Goal: Transaction & Acquisition: Purchase product/service

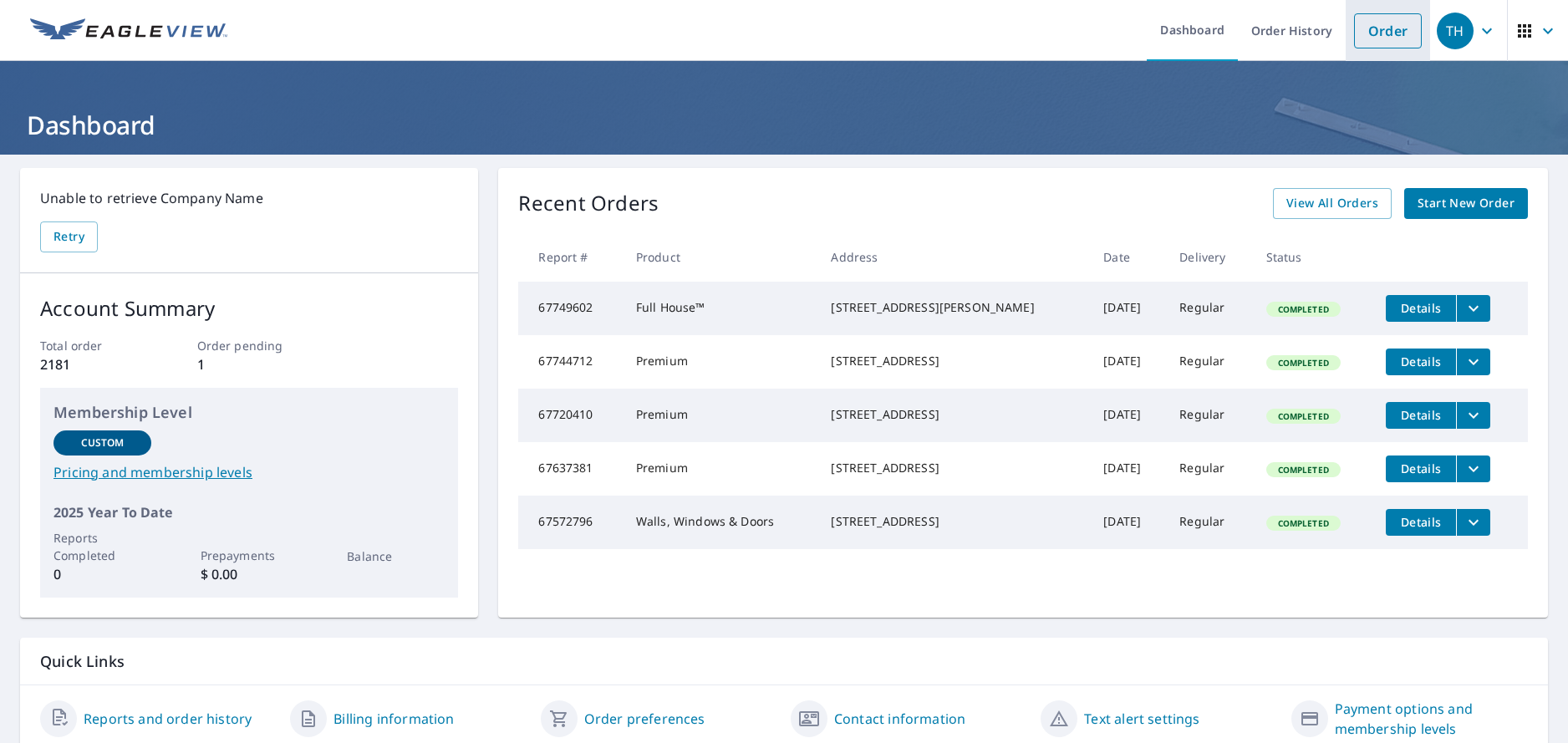
click at [1373, 29] on link "Order" at bounding box center [1387, 31] width 67 height 35
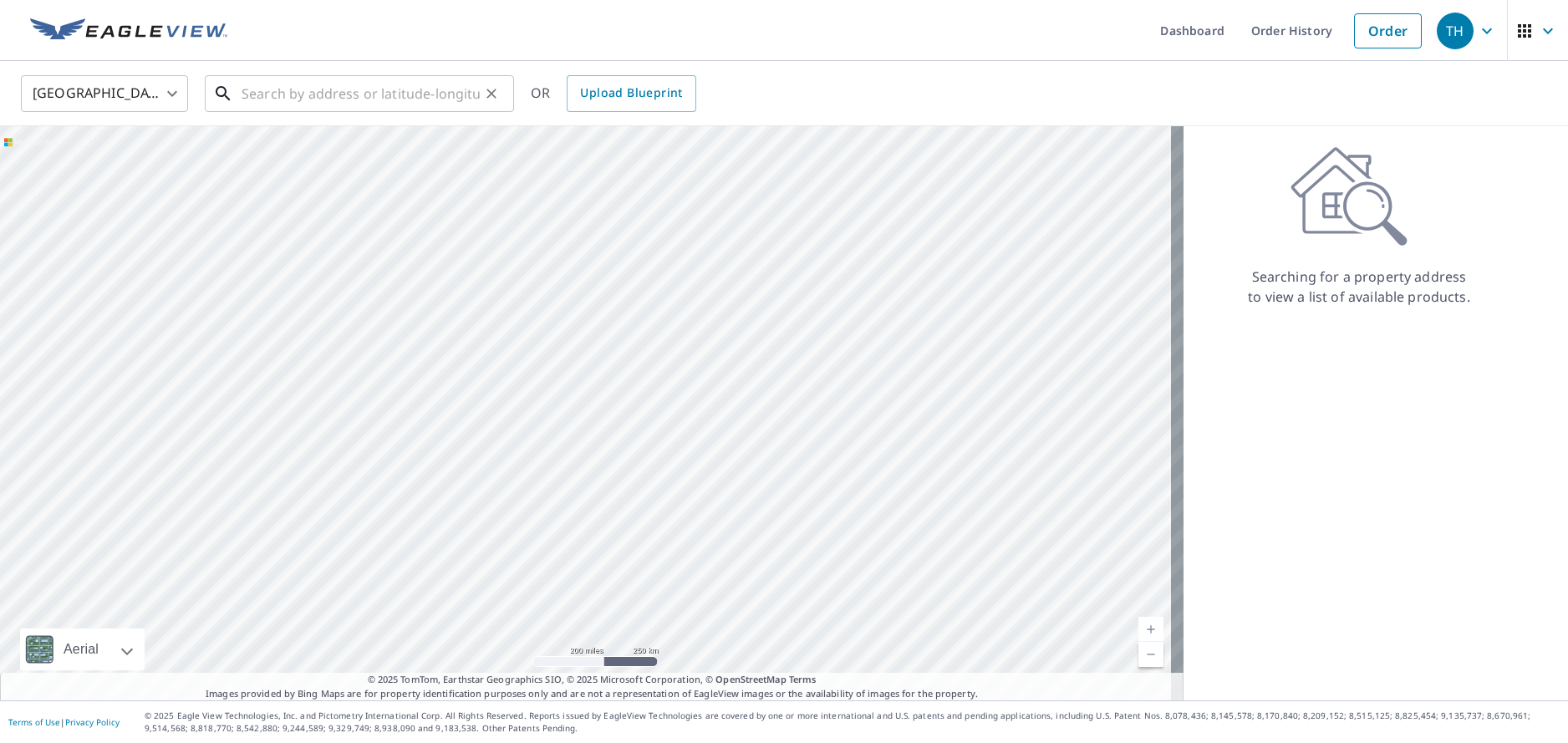
click at [269, 94] on input "text" at bounding box center [360, 93] width 238 height 47
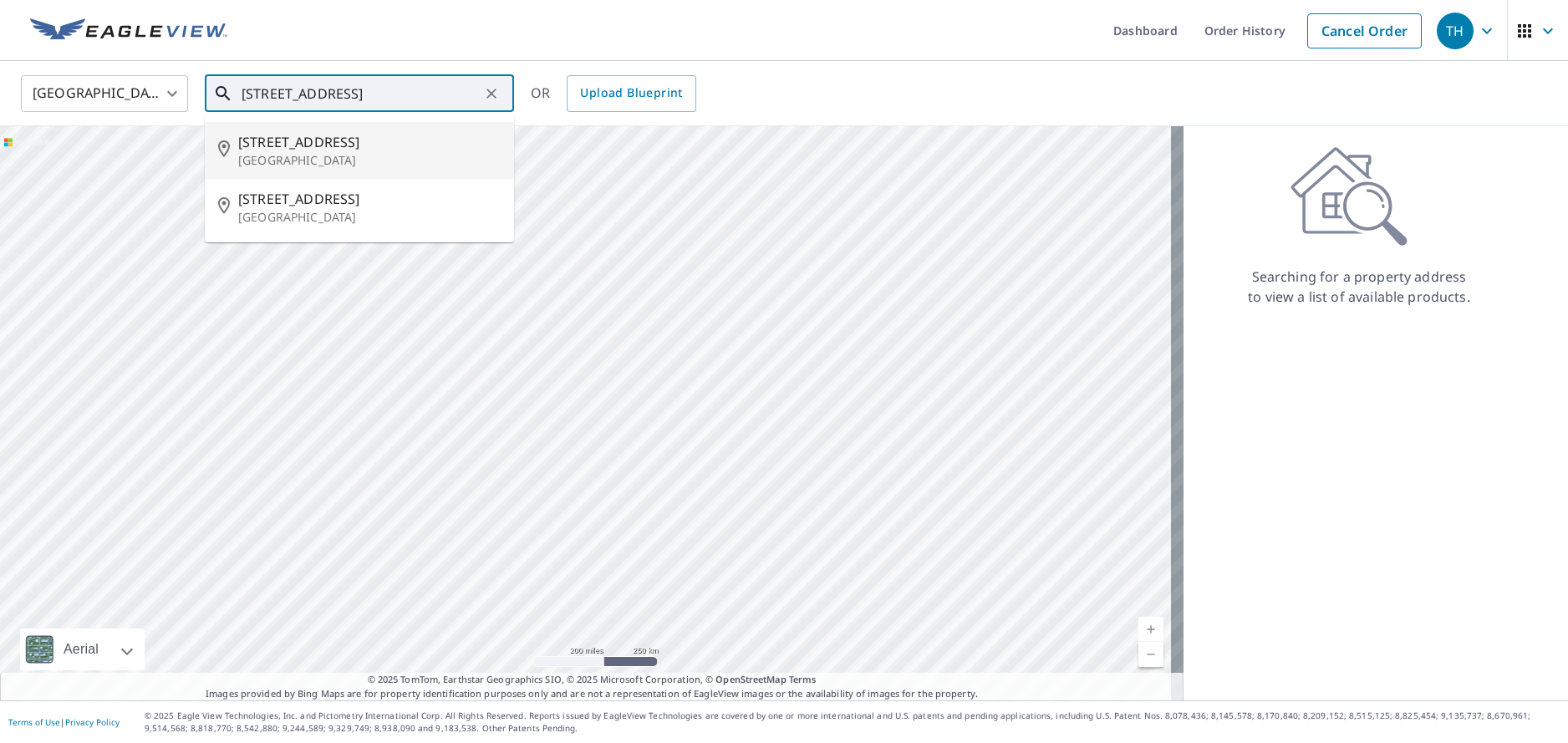
click at [252, 147] on span "[STREET_ADDRESS]" at bounding box center [369, 142] width 263 height 20
type input "[STREET_ADDRESS]"
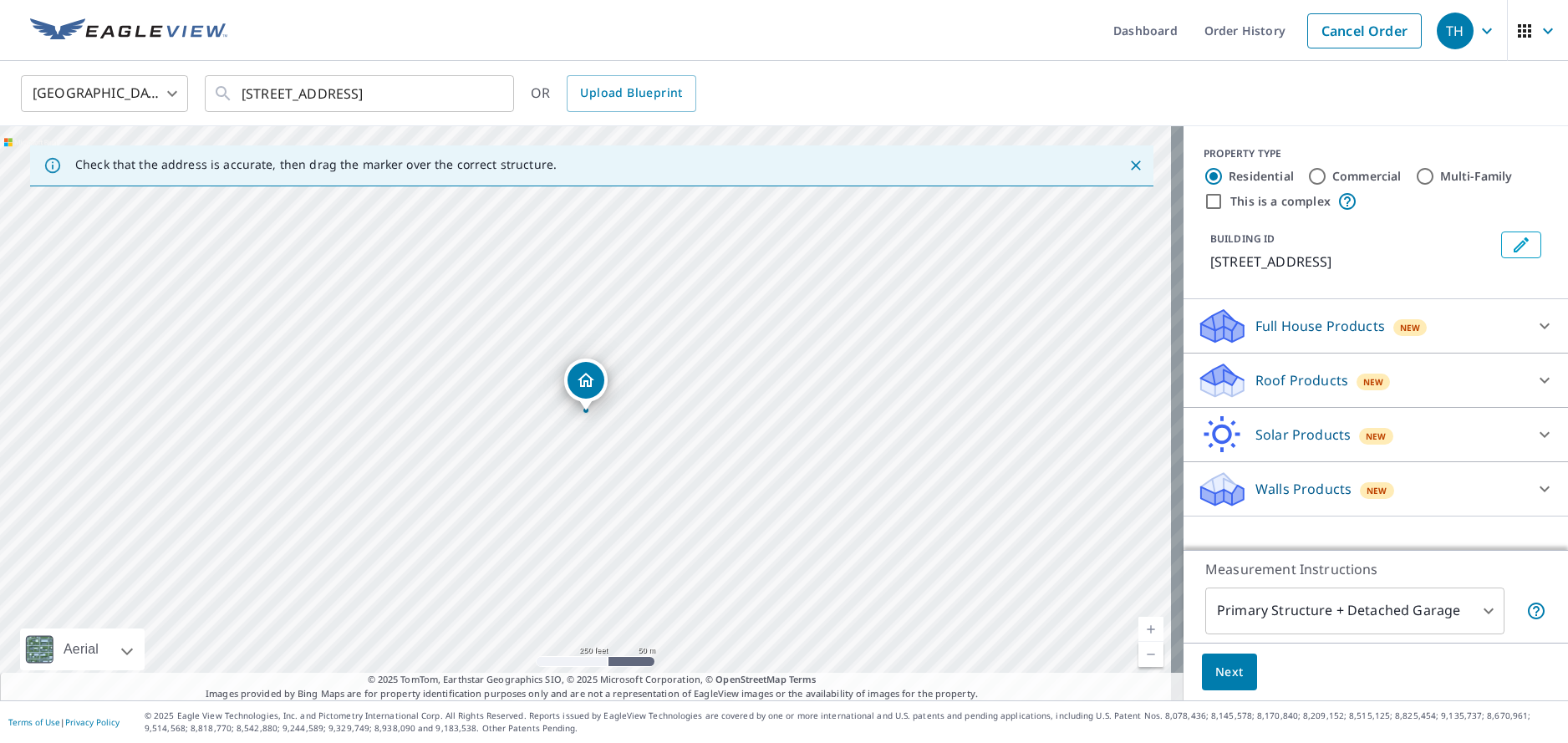
drag, startPoint x: 586, startPoint y: 381, endPoint x: 582, endPoint y: 346, distance: 35.2
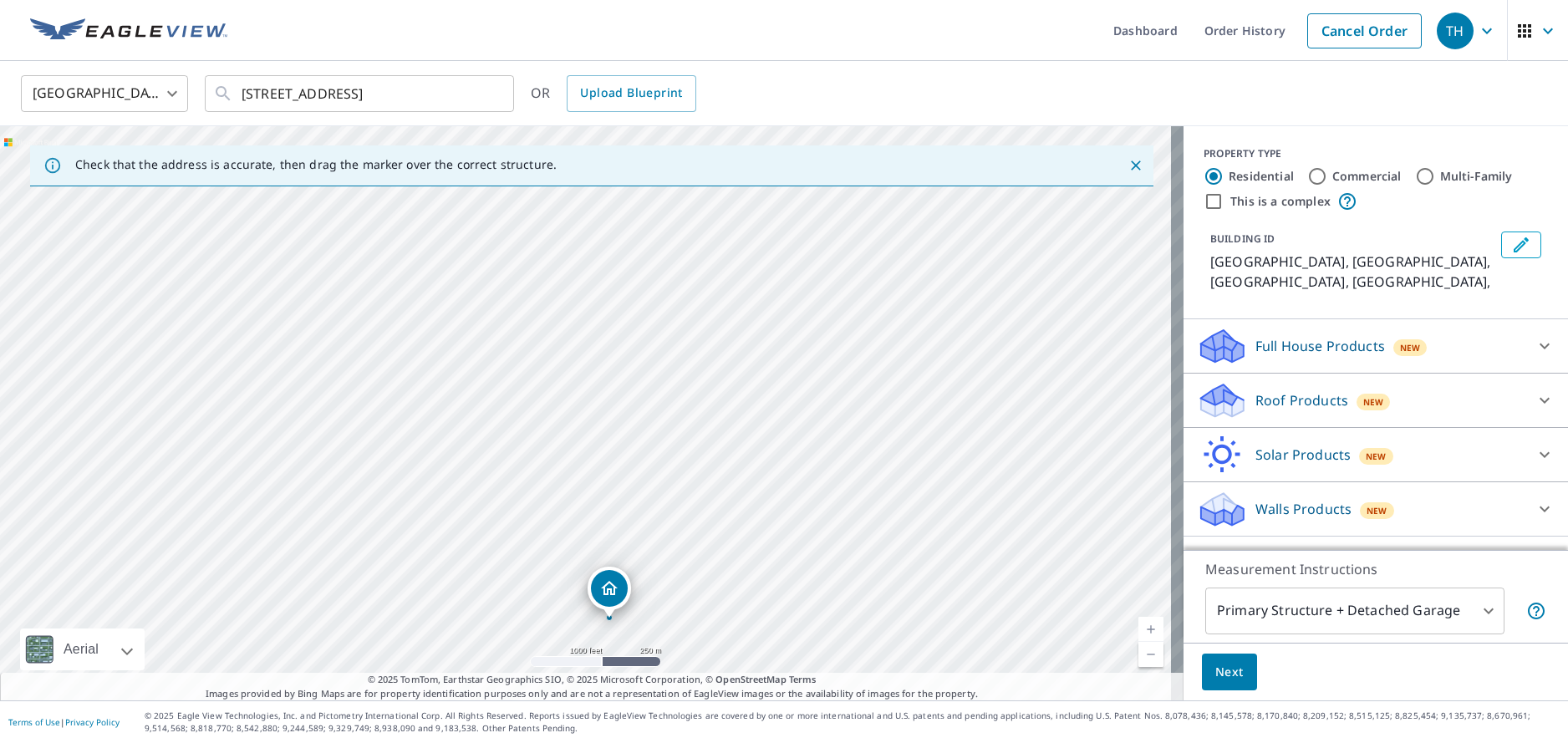
drag, startPoint x: 611, startPoint y: 386, endPoint x: 607, endPoint y: 594, distance: 208.0
drag, startPoint x: 572, startPoint y: 355, endPoint x: 591, endPoint y: 317, distance: 42.5
click at [595, 313] on div "Water Mill, [GEOGRAPHIC_DATA], [GEOGRAPHIC_DATA]" at bounding box center [592, 413] width 1184 height 574
drag, startPoint x: 598, startPoint y: 514, endPoint x: 536, endPoint y: 534, distance: 65.1
click at [536, 534] on div "Water Mill, [GEOGRAPHIC_DATA], [GEOGRAPHIC_DATA]" at bounding box center [592, 413] width 1184 height 574
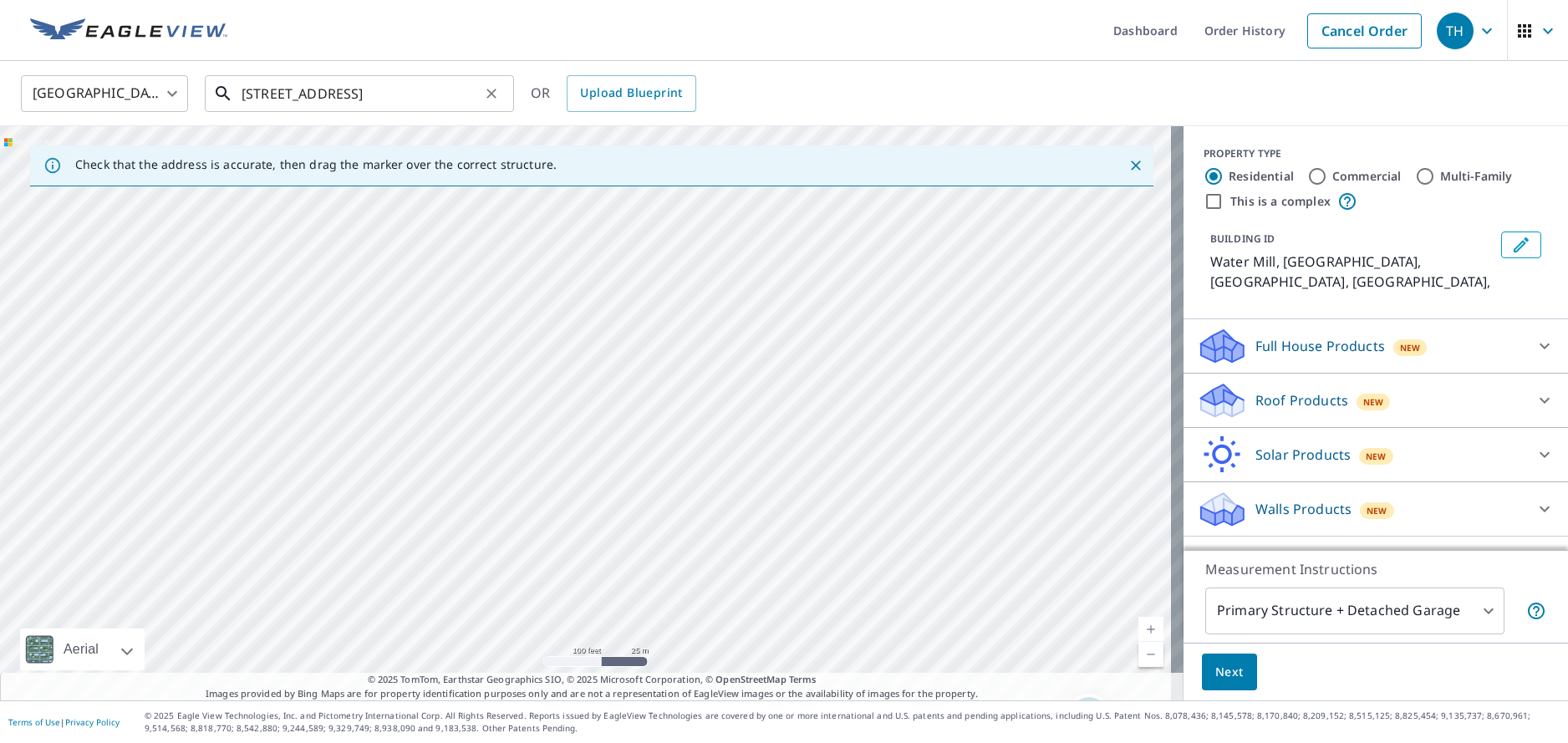
click at [463, 90] on input "[STREET_ADDRESS]" at bounding box center [360, 93] width 238 height 47
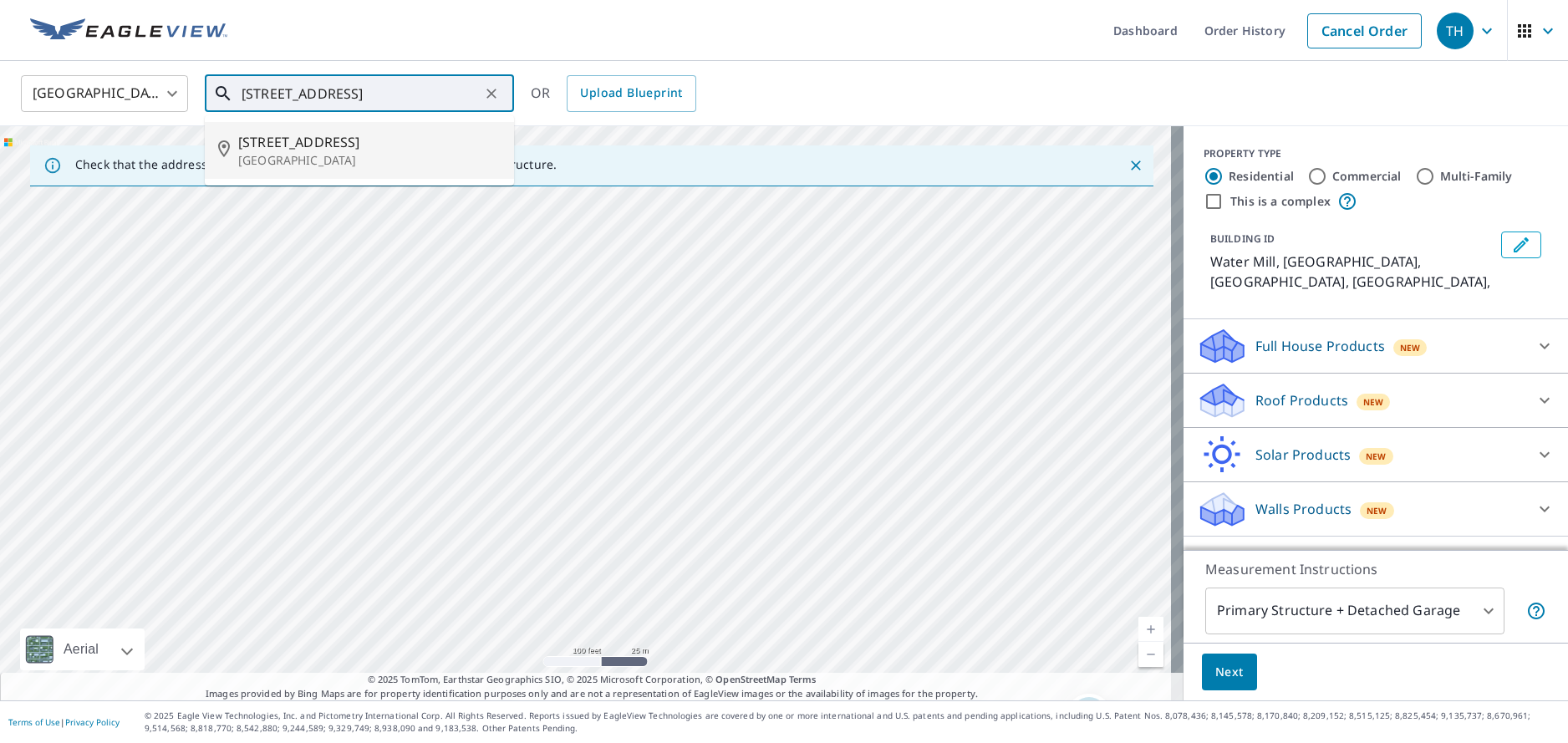
click at [295, 147] on span "[STREET_ADDRESS]" at bounding box center [369, 142] width 263 height 20
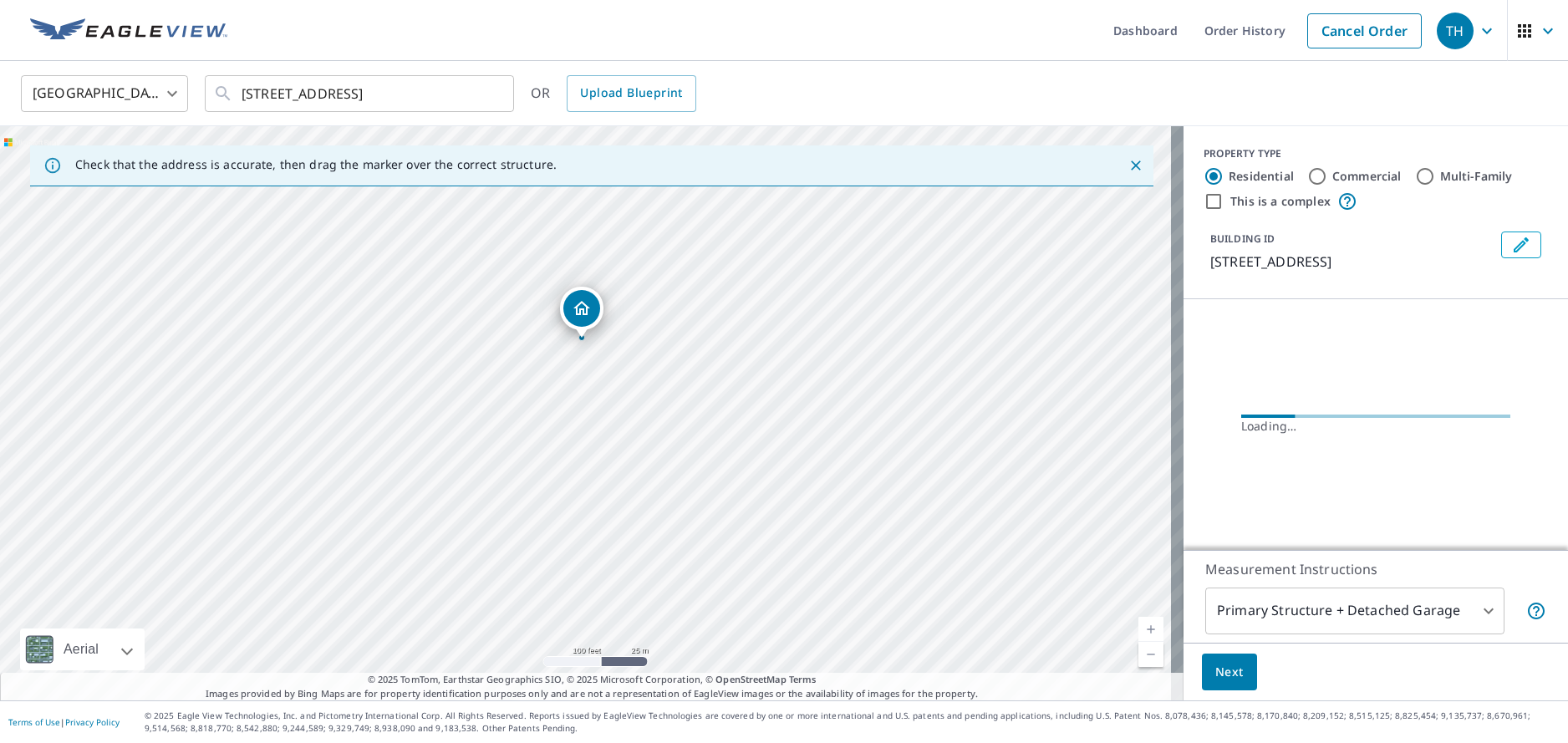
drag, startPoint x: 591, startPoint y: 372, endPoint x: 586, endPoint y: 300, distance: 72.2
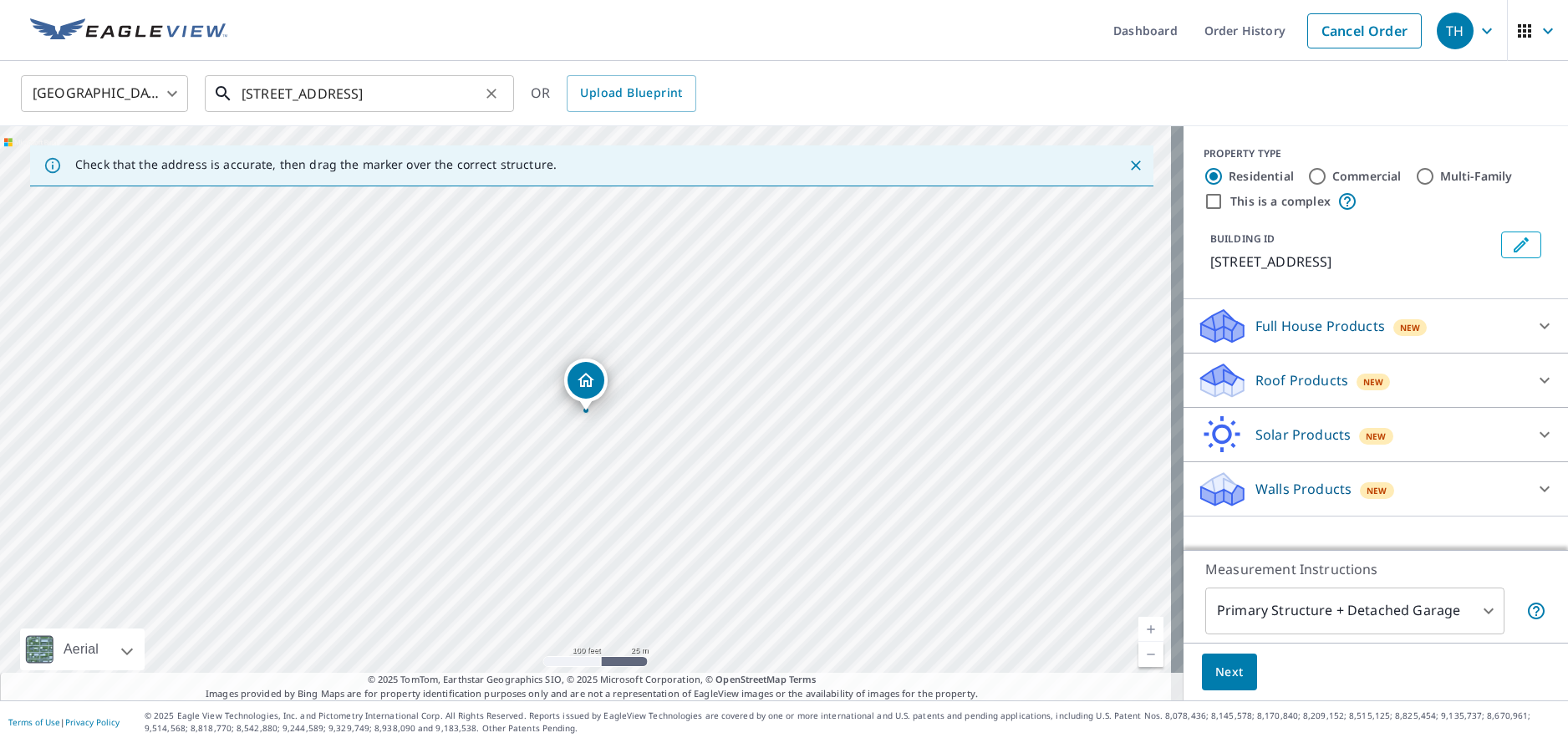
click at [469, 90] on input "[STREET_ADDRESS]" at bounding box center [360, 93] width 238 height 47
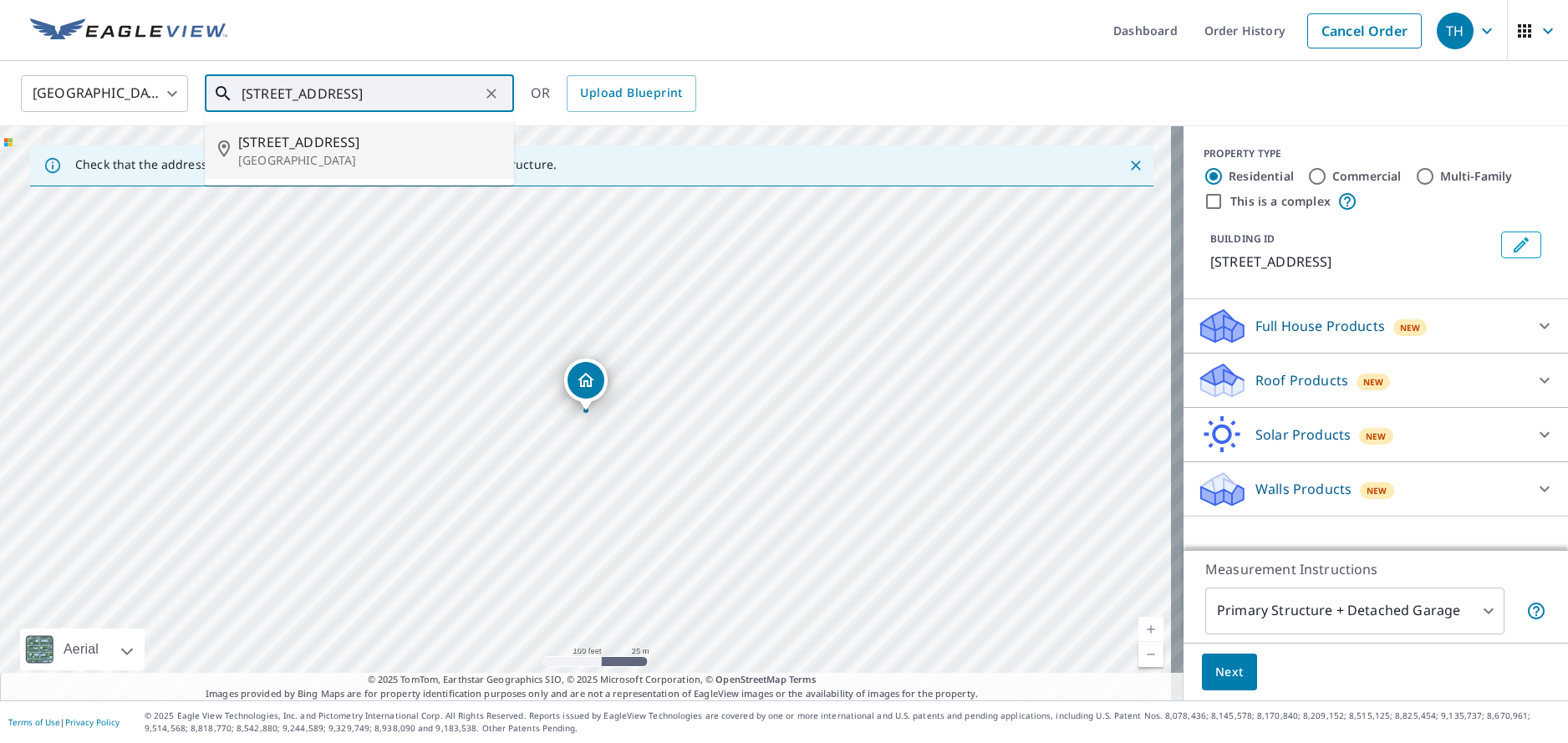
click at [386, 139] on span "[STREET_ADDRESS]" at bounding box center [369, 142] width 263 height 20
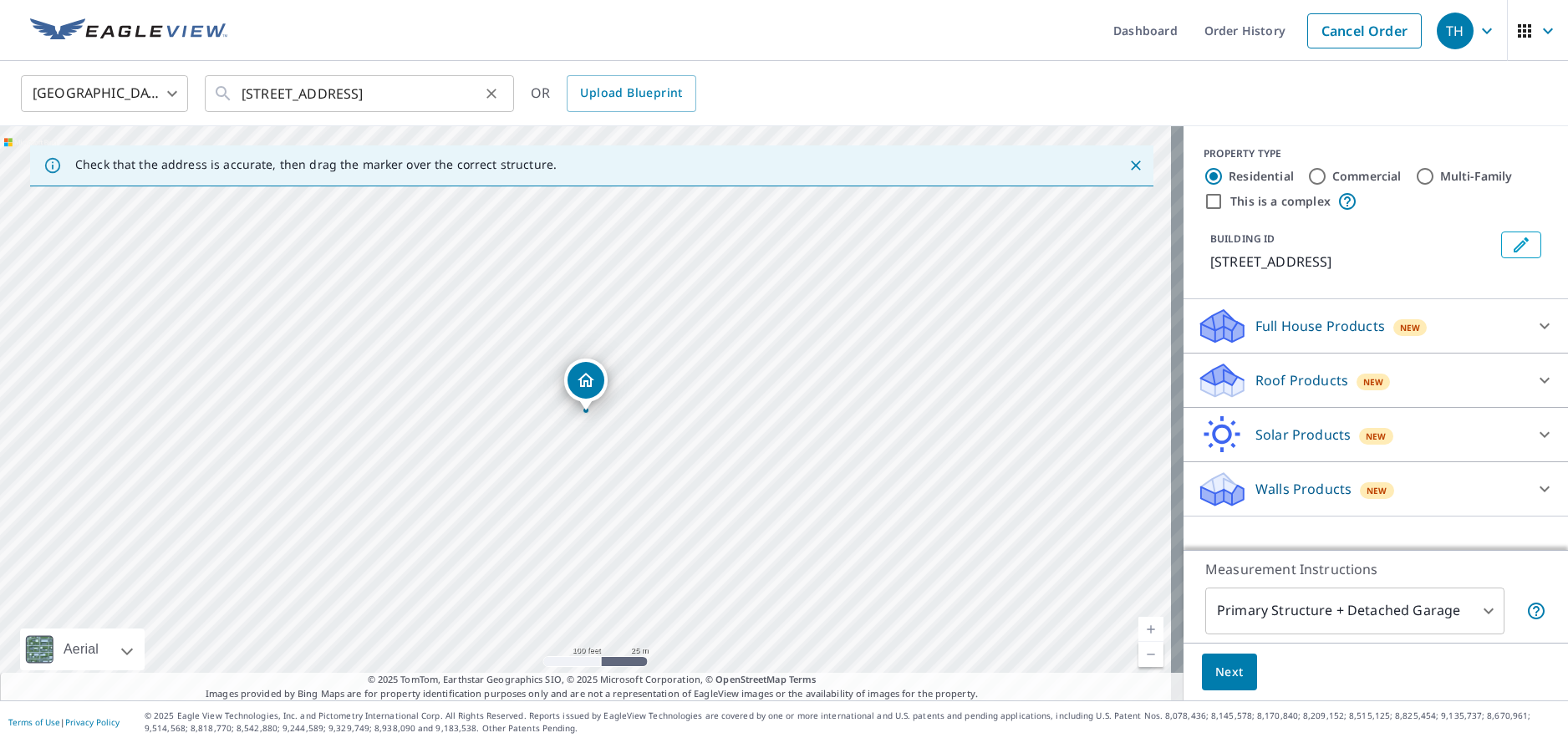
click at [480, 88] on button "Clear" at bounding box center [490, 93] width 23 height 23
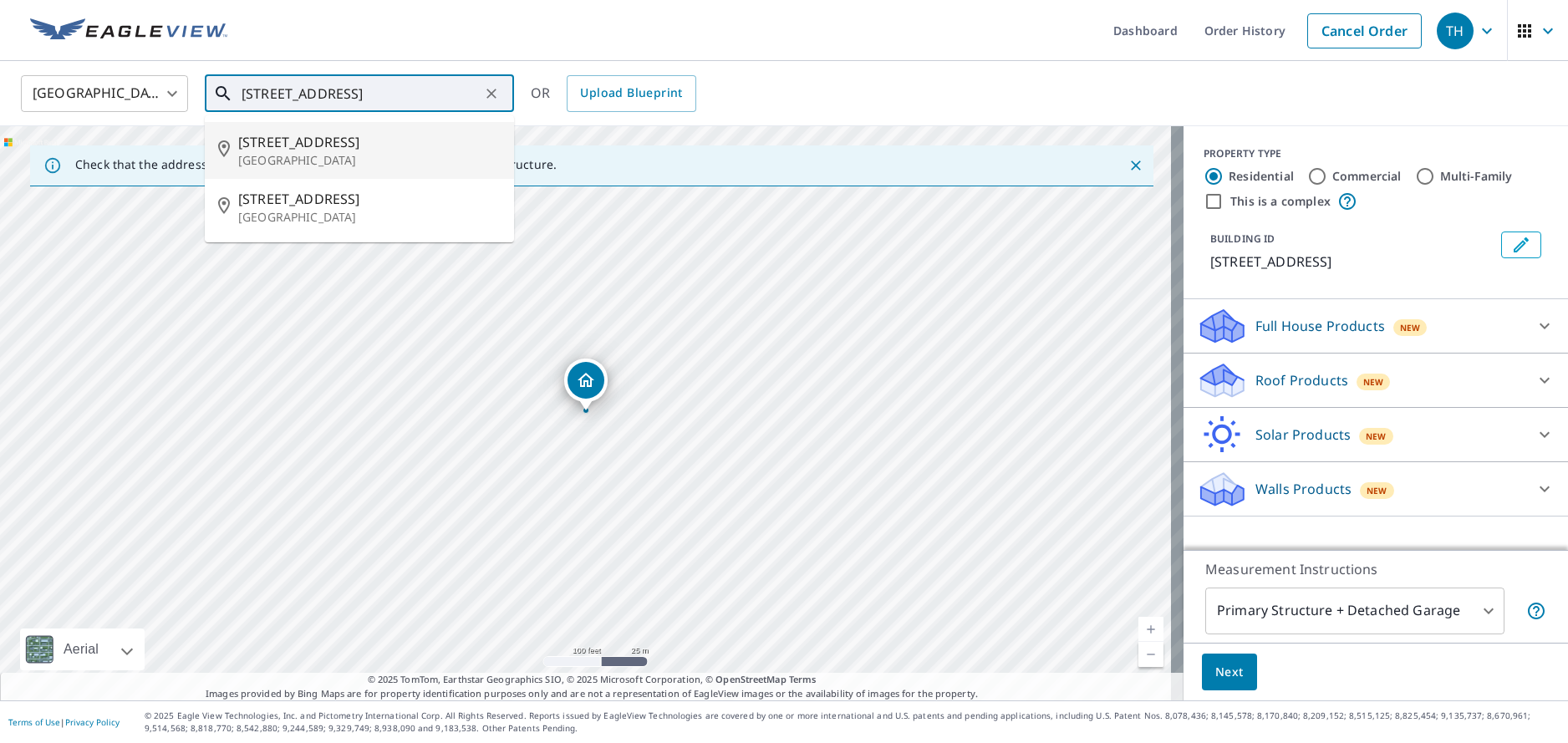
click at [273, 163] on p "[GEOGRAPHIC_DATA]" at bounding box center [369, 160] width 263 height 17
type input "[STREET_ADDRESS]"
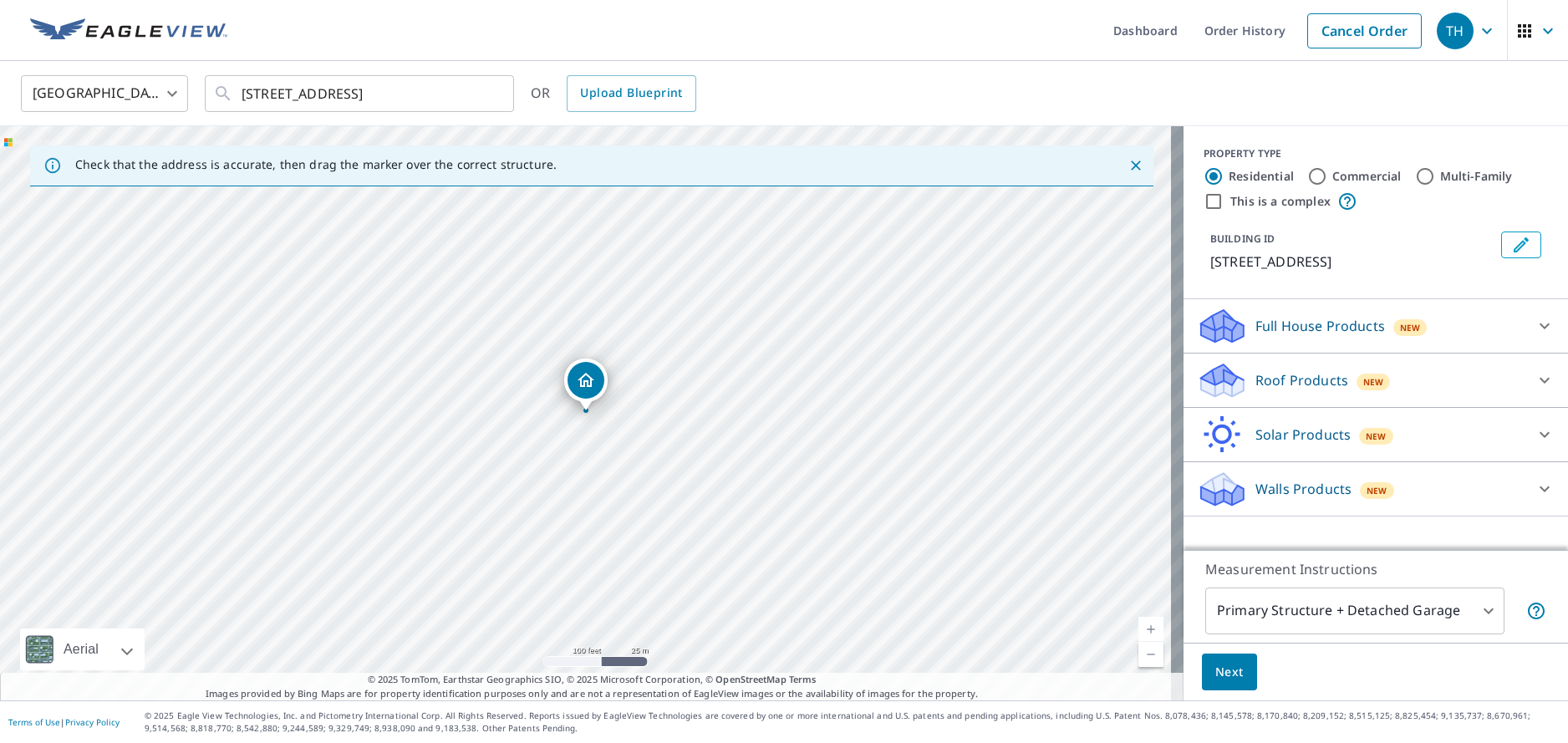
click at [1534, 376] on icon at bounding box center [1544, 381] width 20 height 20
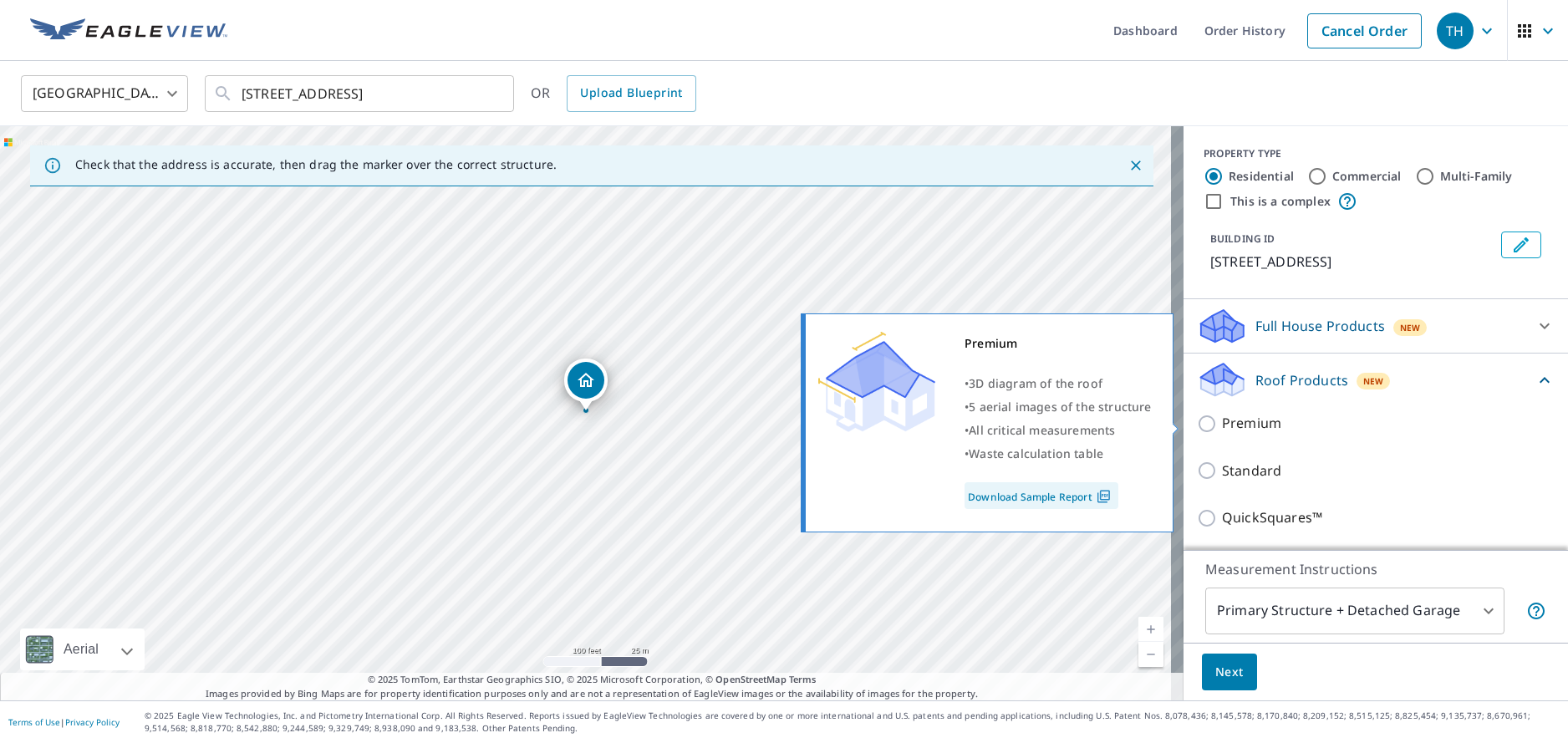
click at [1197, 422] on input "Premium" at bounding box center [1208, 424] width 25 height 20
checkbox input "true"
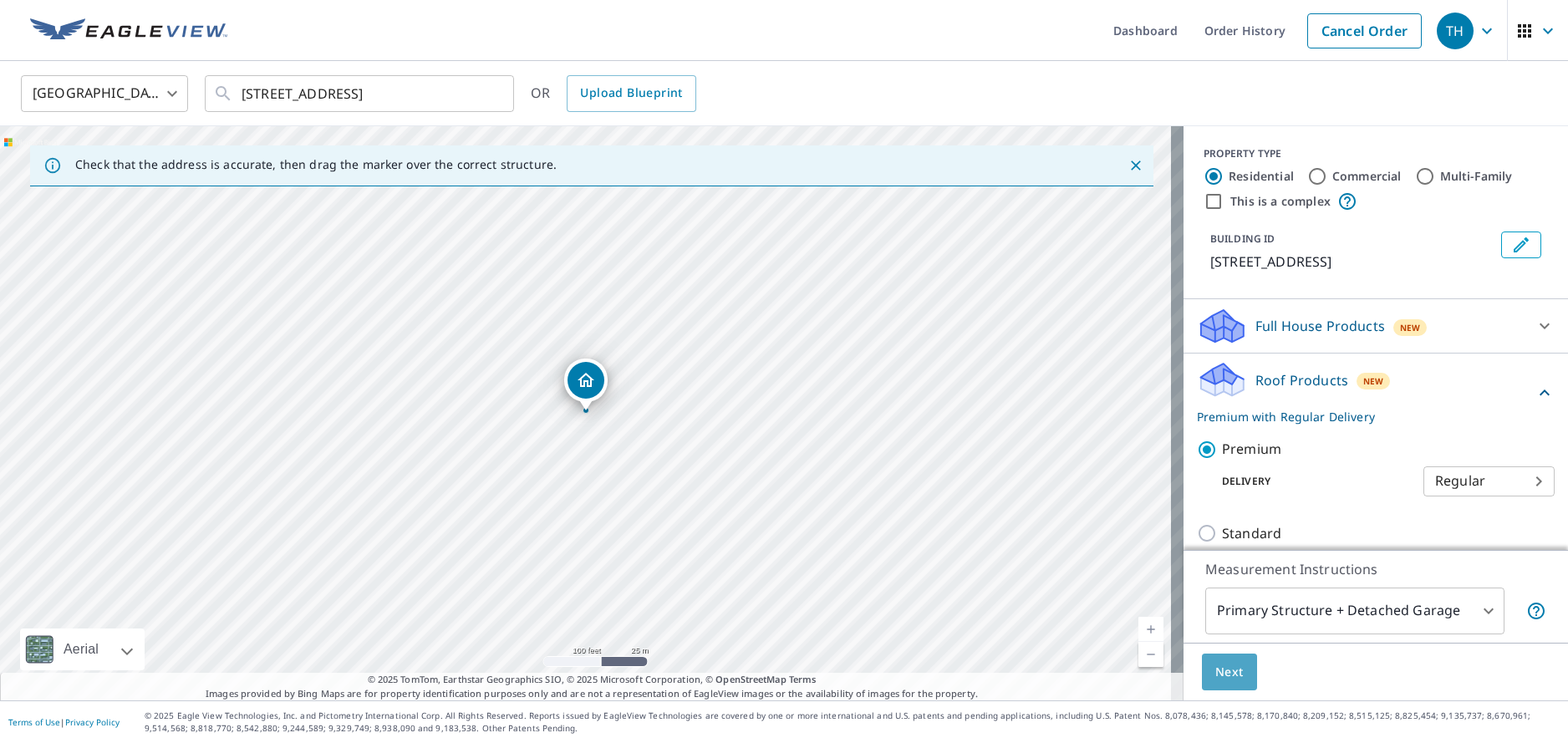
click at [1215, 666] on span "Next" at bounding box center [1229, 672] width 29 height 21
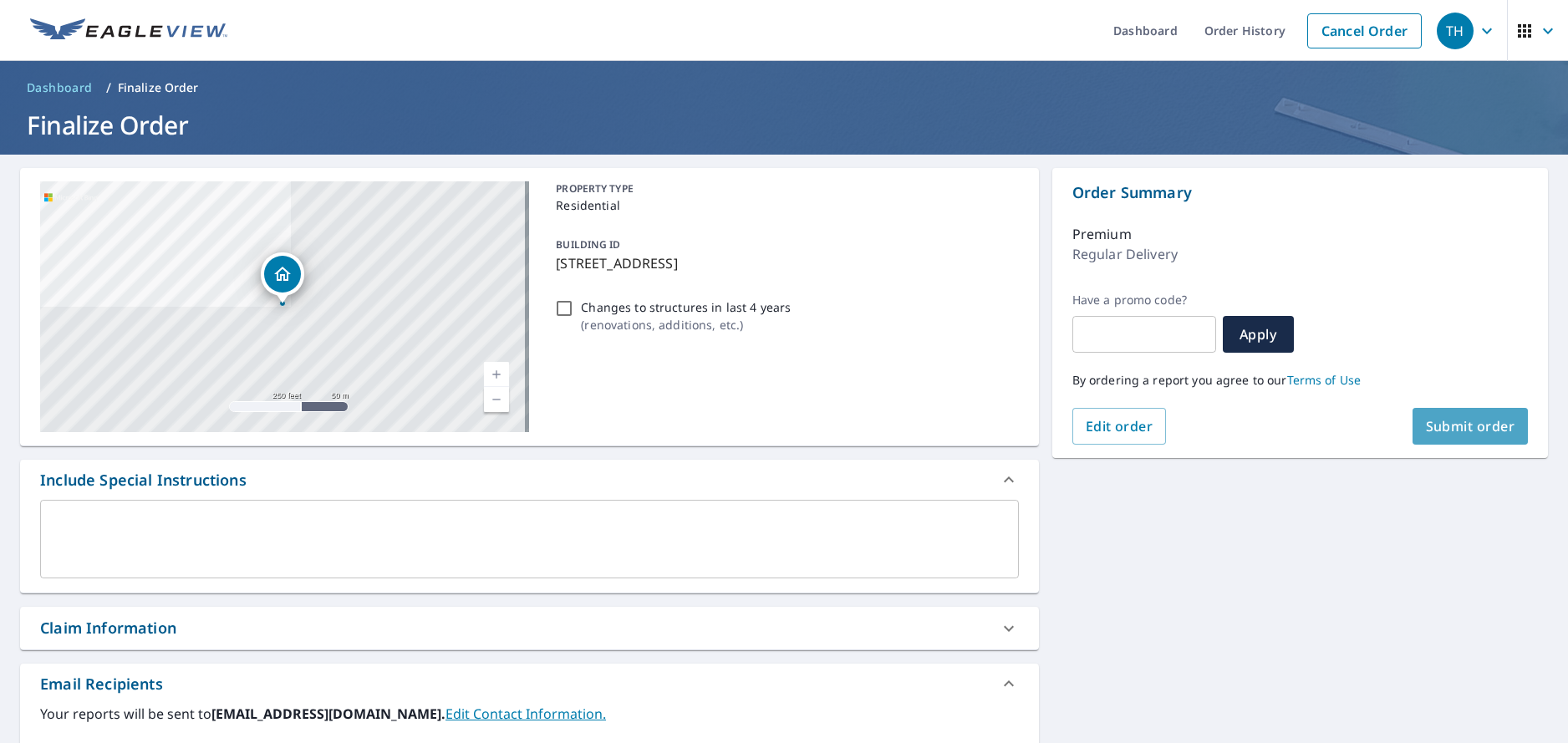
click at [1438, 425] on span "Submit order" at bounding box center [1470, 426] width 89 height 18
